Goal: Check status: Check status

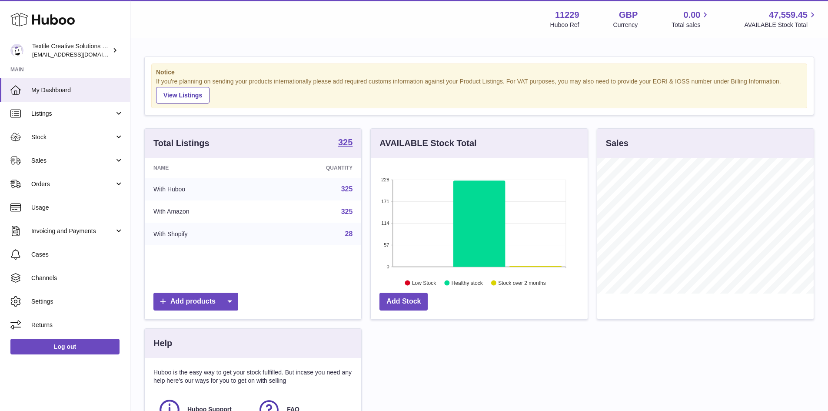
scroll to position [136, 217]
click at [60, 158] on span "Sales" at bounding box center [72, 160] width 83 height 8
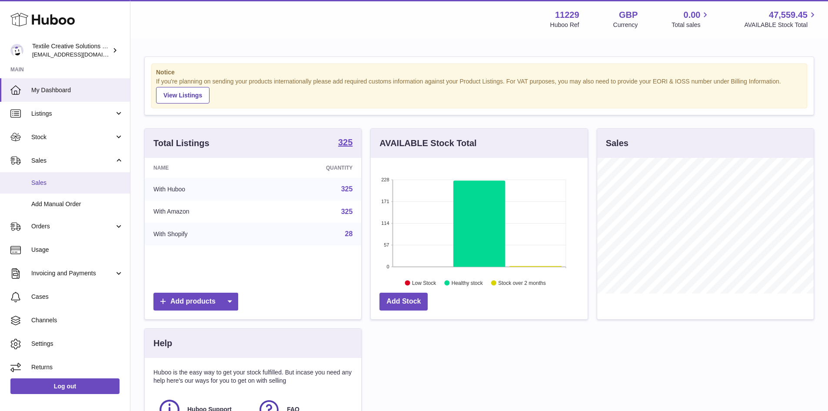
click at [60, 179] on span "Sales" at bounding box center [77, 183] width 92 height 8
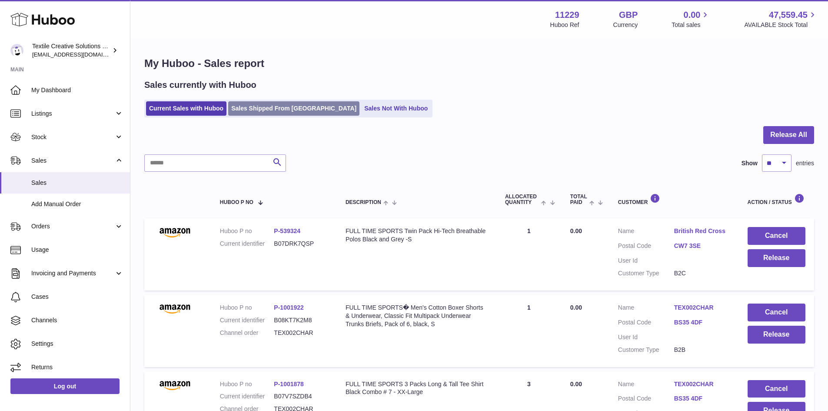
click at [278, 106] on link "Sales Shipped From [GEOGRAPHIC_DATA]" at bounding box center [293, 108] width 131 height 14
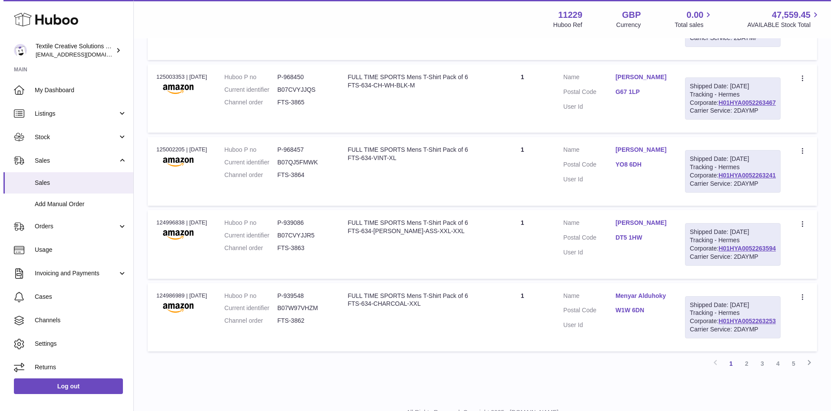
scroll to position [608, 0]
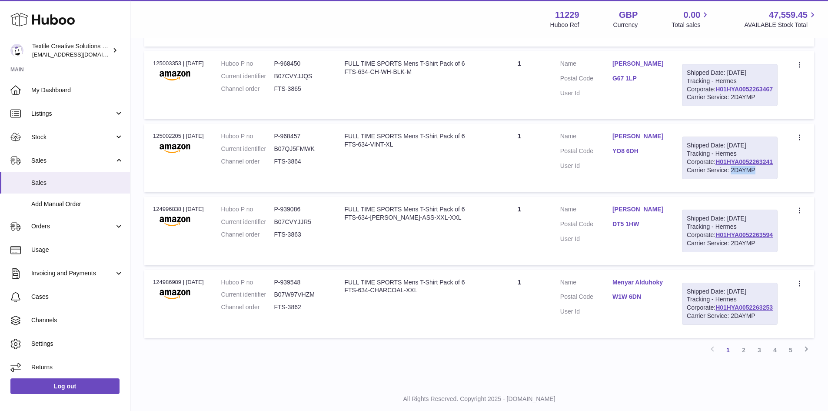
drag, startPoint x: 741, startPoint y: 352, endPoint x: 716, endPoint y: 354, distance: 24.8
click at [716, 174] on div "Carrier Service: 2DAYMP" at bounding box center [730, 170] width 86 height 8
copy div "2DAYMP"
click at [737, 165] on link "H01HYA0052263241" at bounding box center [743, 161] width 57 height 7
click at [728, 174] on div "Carrier Service: 2DAYMP" at bounding box center [730, 170] width 86 height 8
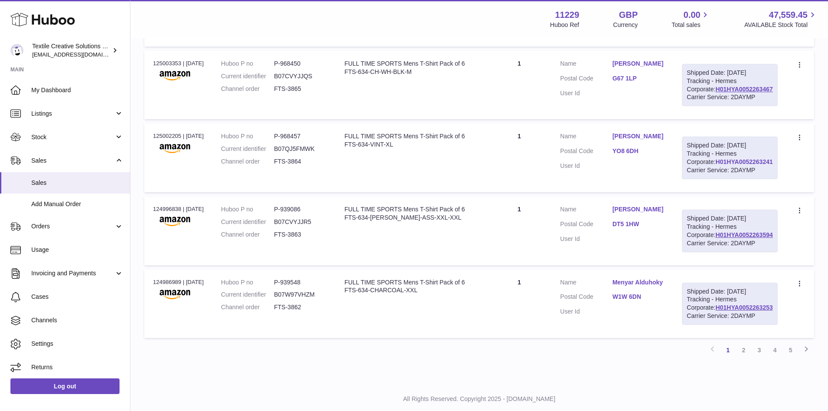
click at [735, 165] on link "H01HYA0052263241" at bounding box center [743, 161] width 57 height 7
click at [646, 155] on link "YO8 6DH" at bounding box center [638, 151] width 52 height 8
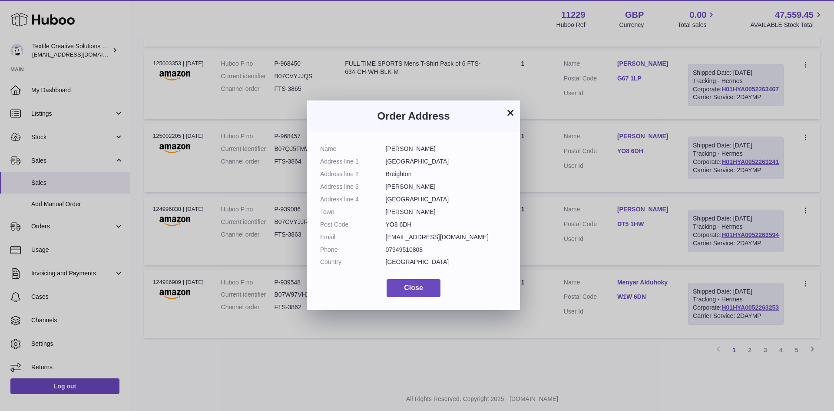
drag, startPoint x: 412, startPoint y: 225, endPoint x: 383, endPoint y: 225, distance: 28.7
click at [383, 225] on dl "Name Joshua Jones Address line 1 Sandyfield farm Address line 2 Breighton Addre…" at bounding box center [413, 208] width 187 height 126
copy dl "YO8 6DH"
